Goal: Transaction & Acquisition: Download file/media

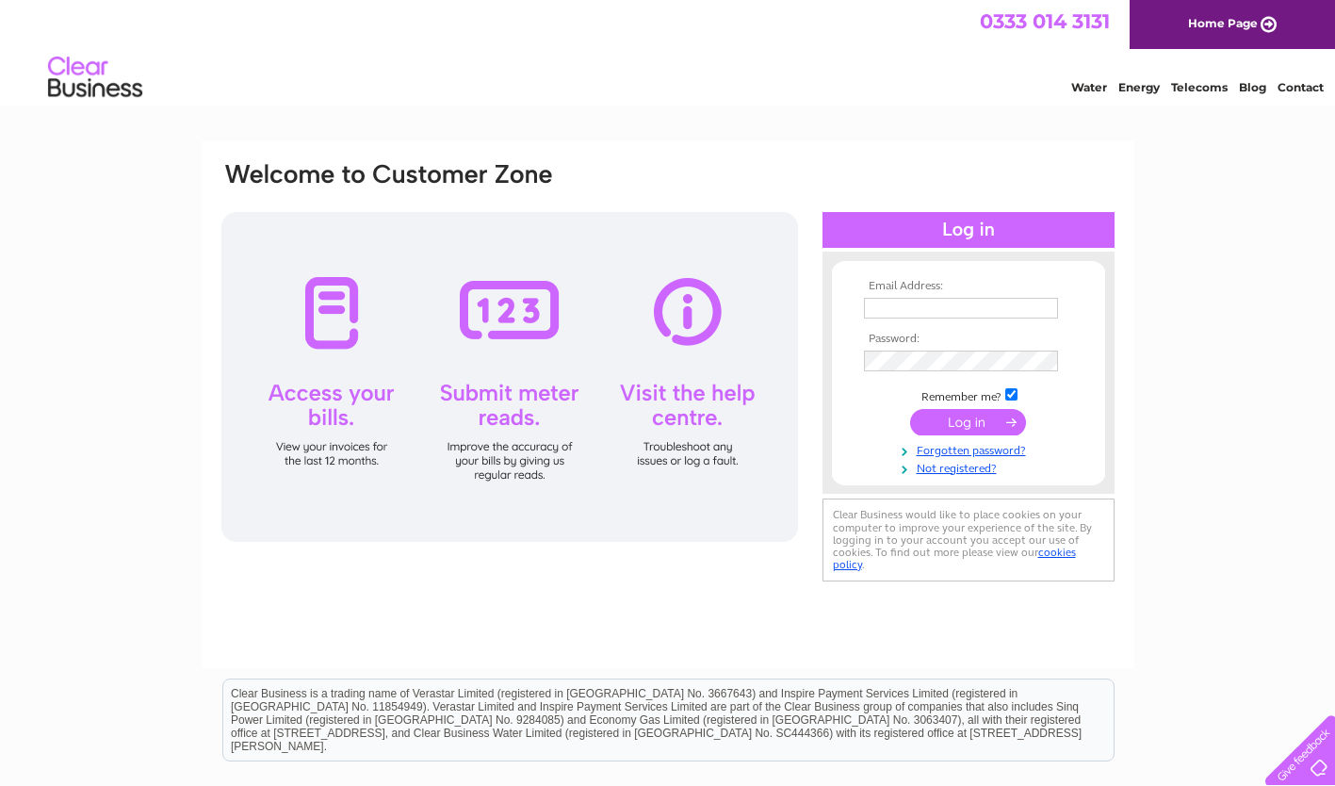
click at [892, 301] on input "text" at bounding box center [961, 308] width 194 height 21
click at [909, 312] on input "text" at bounding box center [961, 308] width 194 height 21
type input "alison@ortak.co.uk"
drag, startPoint x: 911, startPoint y: 313, endPoint x: 818, endPoint y: 42, distance: 286.0
click at [818, 42] on div "0333 014 3131 Home Page" at bounding box center [667, 24] width 1335 height 49
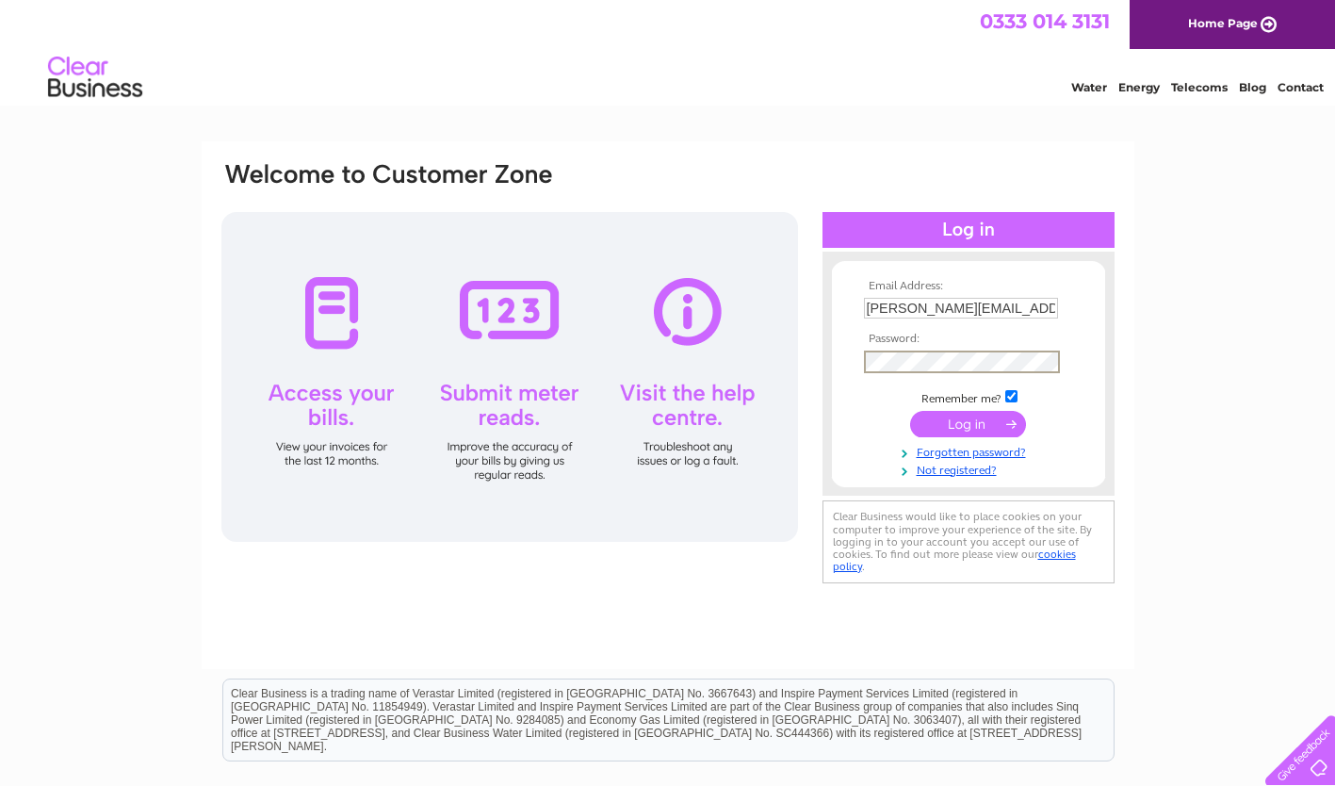
click at [959, 427] on input "submit" at bounding box center [968, 424] width 116 height 26
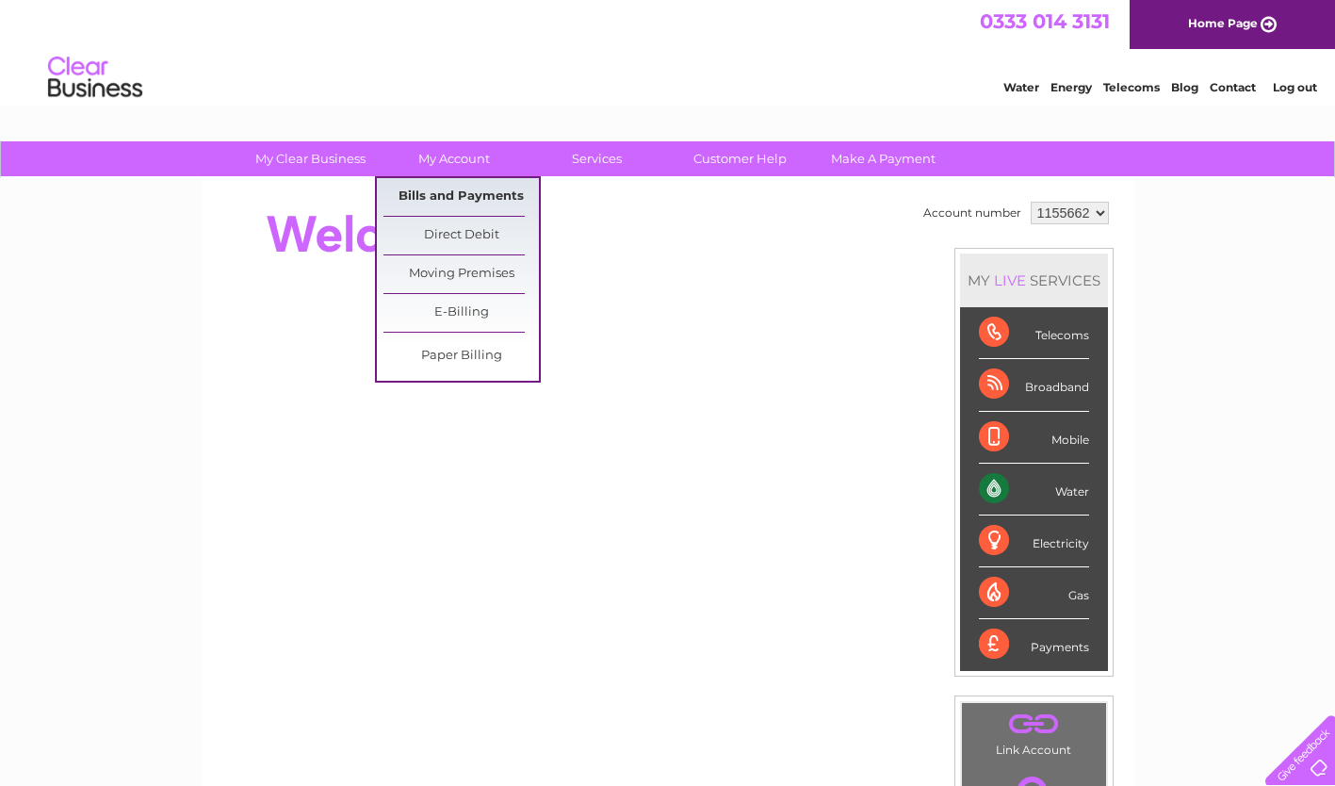
click at [453, 195] on link "Bills and Payments" at bounding box center [460, 197] width 155 height 38
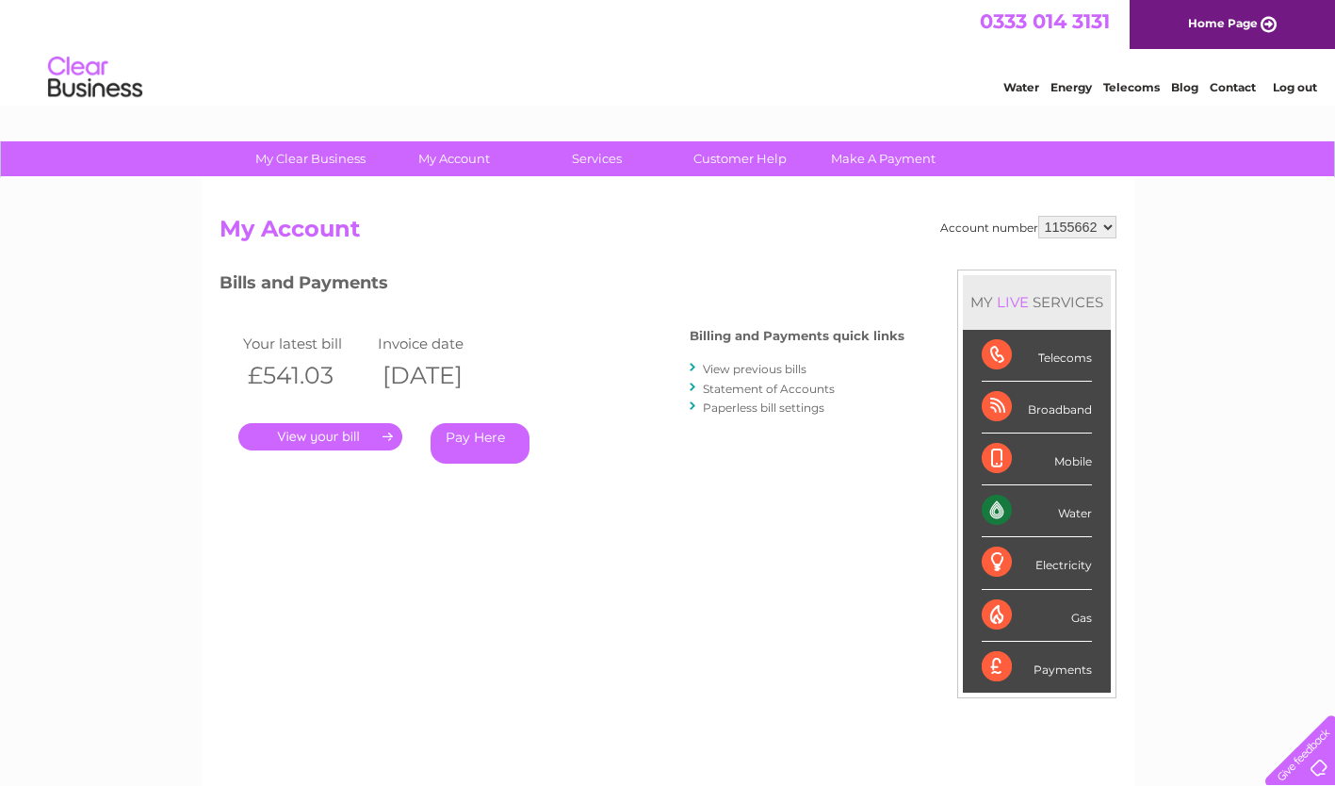
click at [336, 440] on link "." at bounding box center [320, 436] width 164 height 27
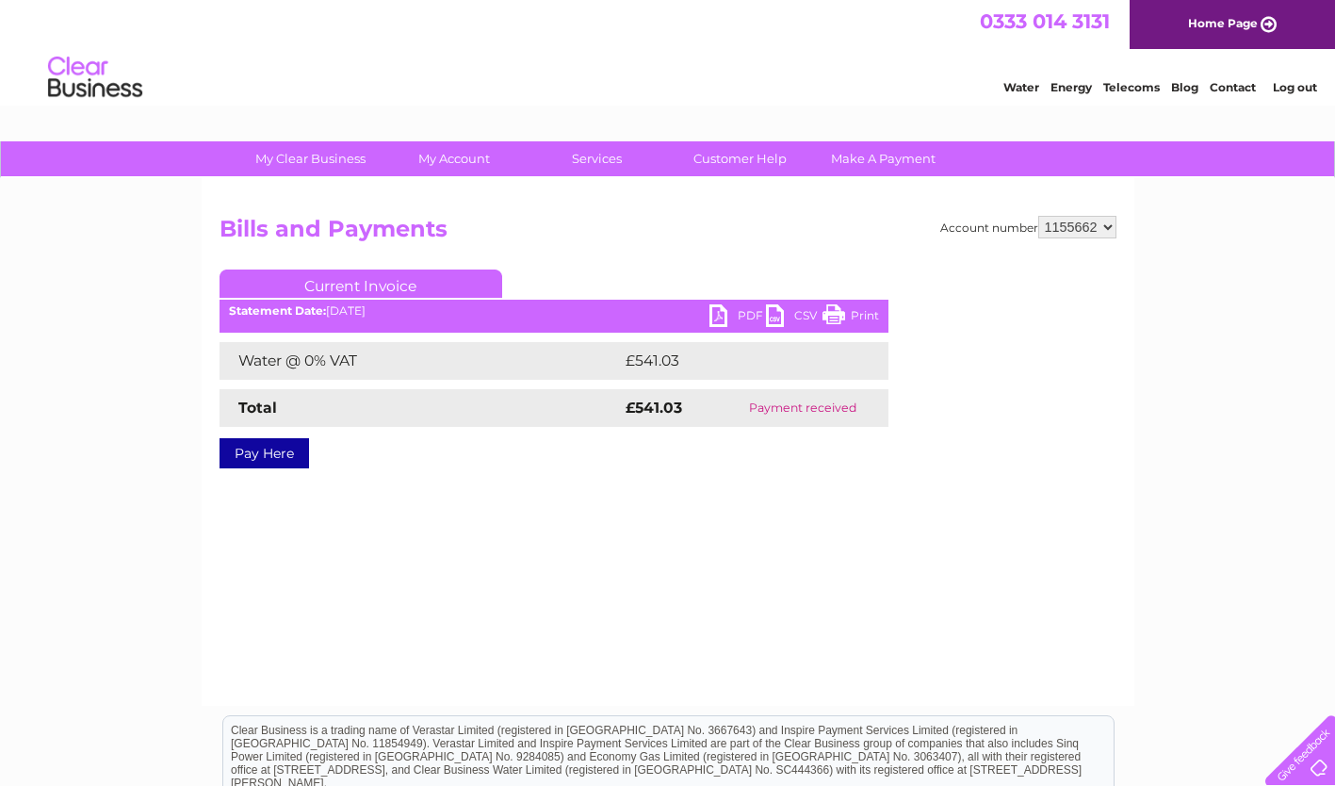
click at [728, 310] on link "PDF" at bounding box center [737, 317] width 57 height 27
